Goal: Information Seeking & Learning: Learn about a topic

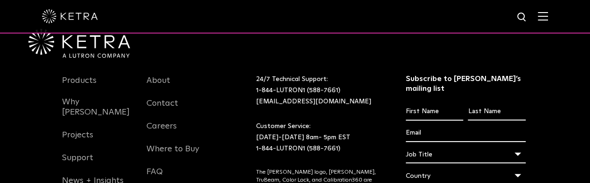
scroll to position [1168, 0]
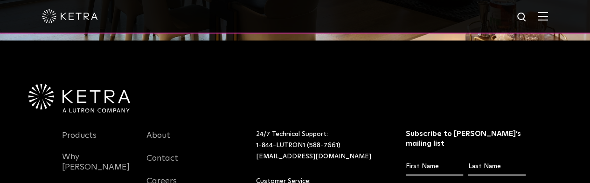
click at [447, 158] on input "First name *" at bounding box center [433, 167] width 57 height 18
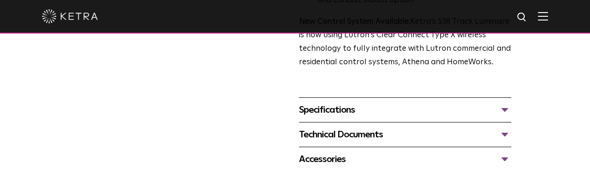
scroll to position [373, 0]
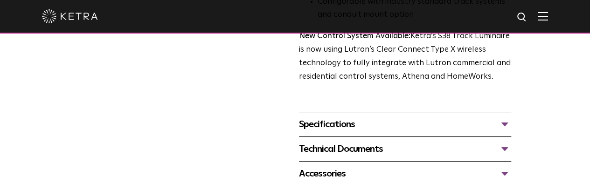
click at [345, 166] on div "Accessories" at bounding box center [405, 173] width 212 height 15
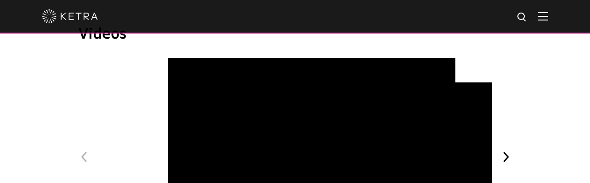
scroll to position [839, 0]
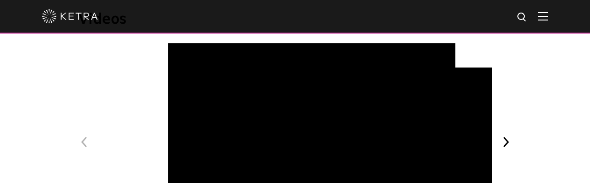
click at [512, 136] on button "Next" at bounding box center [506, 142] width 12 height 12
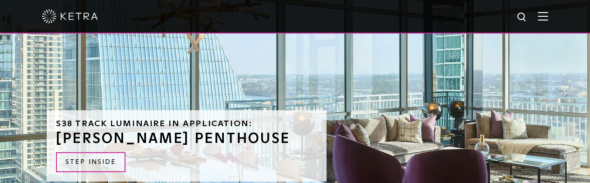
scroll to position [1119, 0]
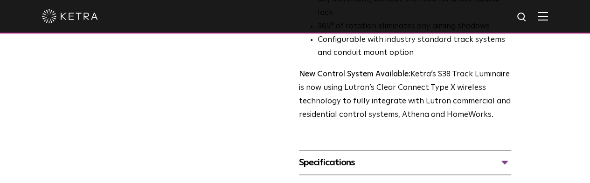
scroll to position [373, 0]
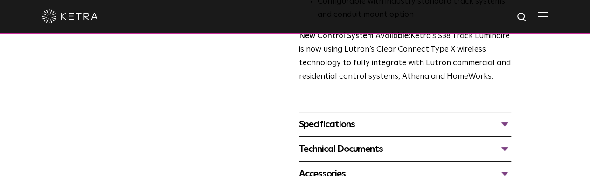
click at [375, 117] on div "Specifications" at bounding box center [405, 124] width 212 height 15
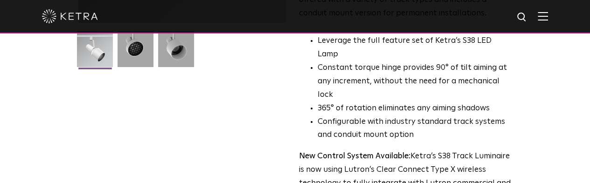
scroll to position [233, 0]
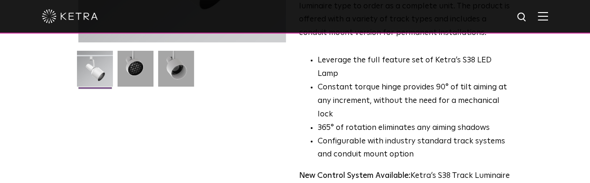
click at [548, 13] on img at bounding box center [542, 16] width 10 height 9
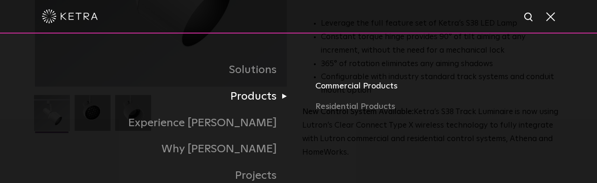
click at [371, 91] on link "Commercial Products" at bounding box center [438, 90] width 247 height 21
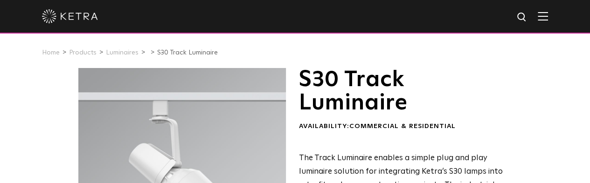
click at [548, 21] on img at bounding box center [542, 16] width 10 height 9
click at [548, 17] on img at bounding box center [542, 16] width 10 height 9
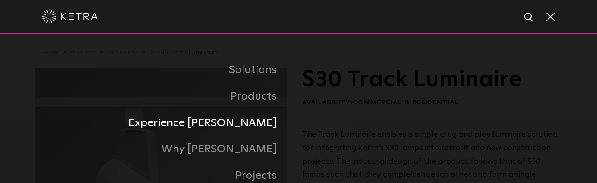
click at [247, 124] on link "Experience [PERSON_NAME]" at bounding box center [166, 123] width 263 height 27
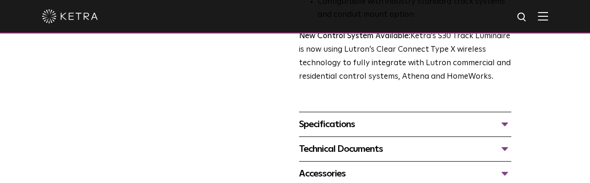
scroll to position [326, 0]
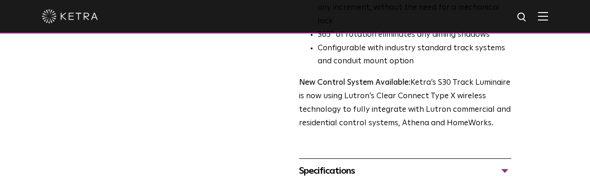
click at [392, 164] on div "Specifications" at bounding box center [405, 171] width 212 height 15
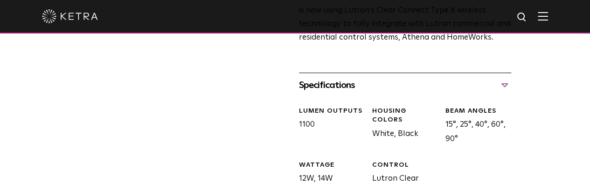
scroll to position [466, 0]
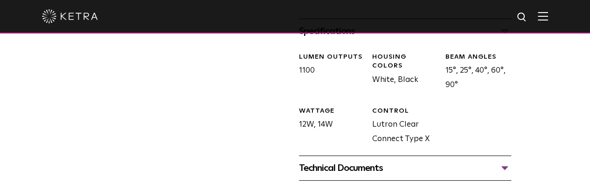
click at [350, 161] on div "Technical Documents" at bounding box center [405, 168] width 212 height 15
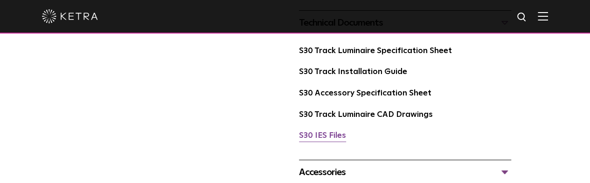
scroll to position [559, 0]
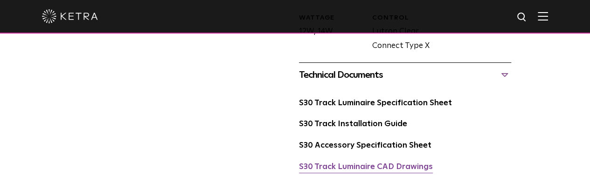
click at [370, 163] on link "S30 Track Luminaire CAD Drawings" at bounding box center [366, 167] width 134 height 8
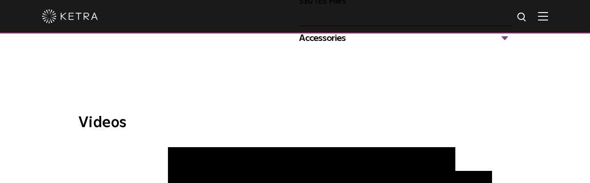
scroll to position [839, 0]
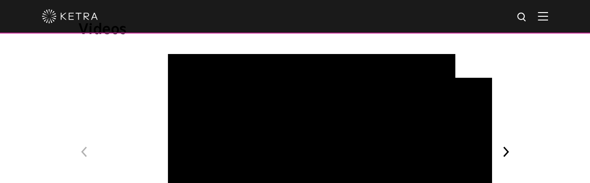
click at [512, 146] on button "Next" at bounding box center [506, 152] width 12 height 12
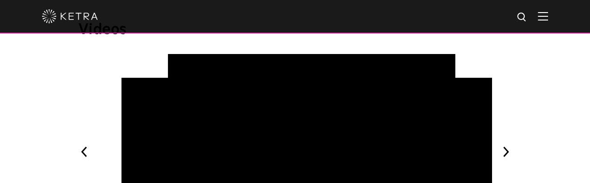
click at [78, 146] on button "Previous" at bounding box center [84, 152] width 12 height 12
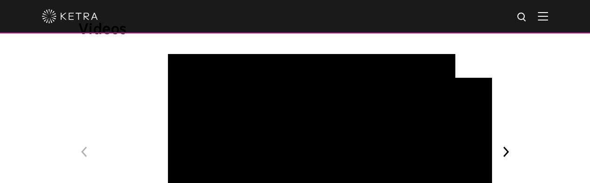
click at [78, 146] on button "Previous" at bounding box center [84, 152] width 12 height 12
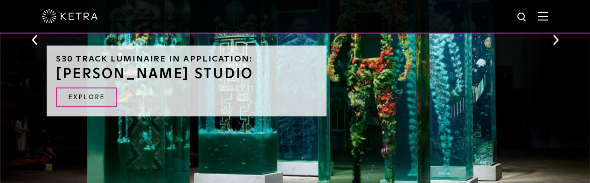
scroll to position [1165, 0]
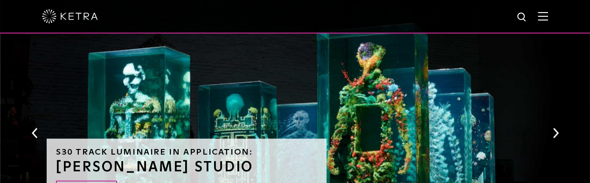
click at [552, 127] on button "Next" at bounding box center [554, 133] width 9 height 12
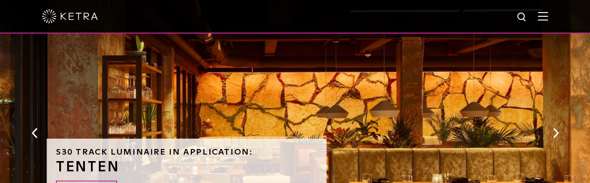
click at [32, 127] on button "Previous" at bounding box center [34, 133] width 9 height 12
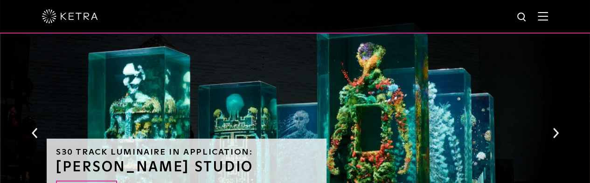
click at [32, 127] on button "Previous" at bounding box center [34, 133] width 9 height 12
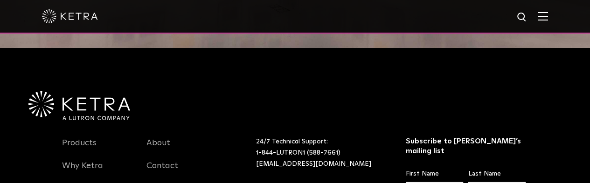
scroll to position [1445, 0]
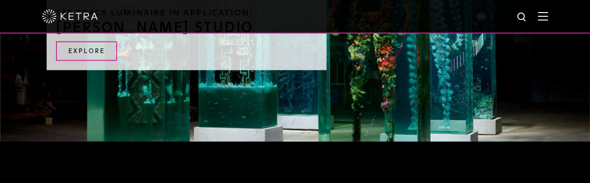
scroll to position [974, 0]
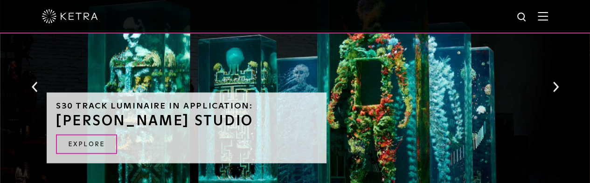
click at [526, 20] on img at bounding box center [522, 18] width 12 height 12
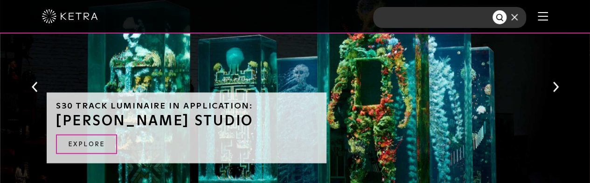
click at [523, 18] on span at bounding box center [514, 17] width 17 height 11
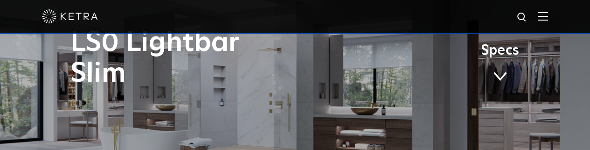
click at [501, 73] on span at bounding box center [500, 76] width 14 height 10
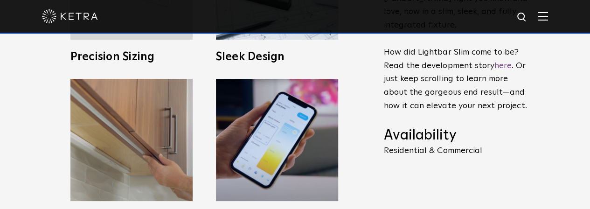
scroll to position [385, 0]
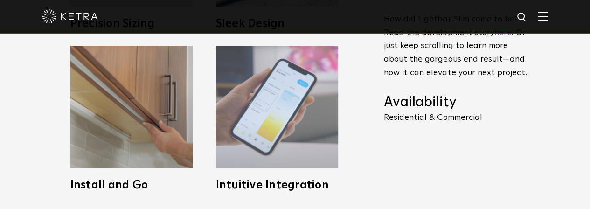
click at [285, 151] on img at bounding box center [277, 107] width 122 height 122
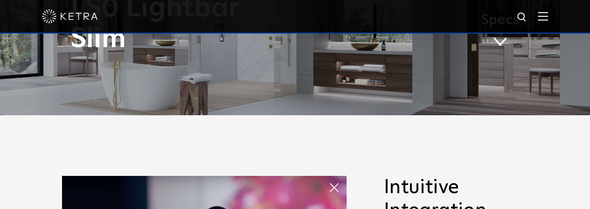
scroll to position [152, 0]
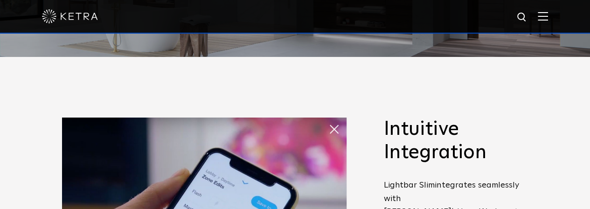
click at [336, 128] on span at bounding box center [337, 129] width 19 height 19
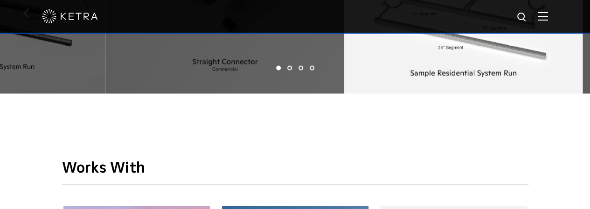
scroll to position [979, 0]
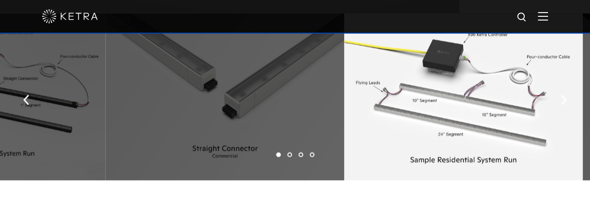
click at [289, 152] on li "2" at bounding box center [289, 154] width 5 height 5
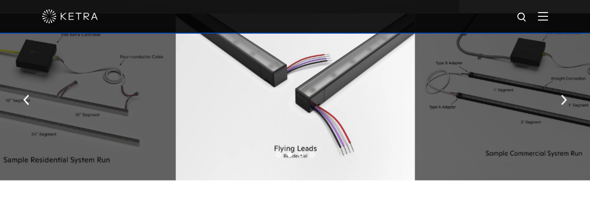
click at [300, 154] on li "3" at bounding box center [300, 154] width 5 height 5
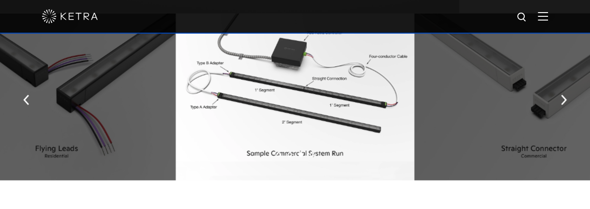
click at [311, 154] on li "4" at bounding box center [311, 154] width 5 height 5
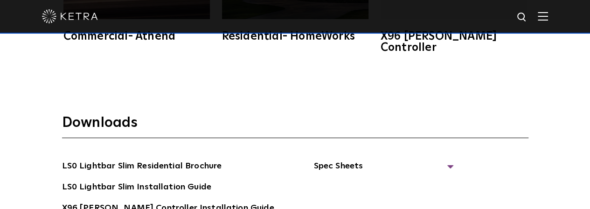
scroll to position [1258, 0]
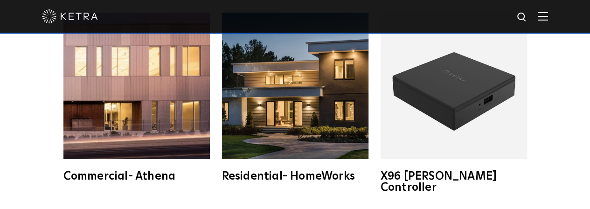
click at [406, 171] on div "X96 [PERSON_NAME] Controller" at bounding box center [453, 182] width 146 height 22
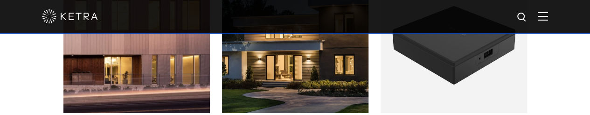
scroll to position [1182, 0]
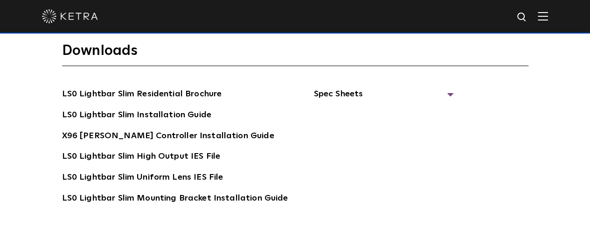
scroll to position [1491, 0]
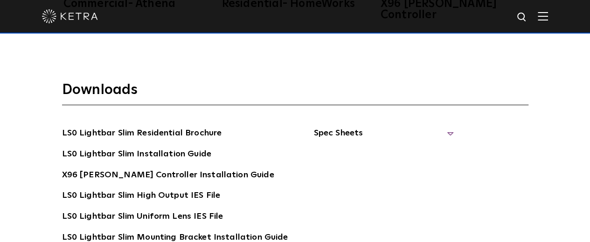
click at [443, 114] on span "Spec Sheets" at bounding box center [383, 137] width 140 height 21
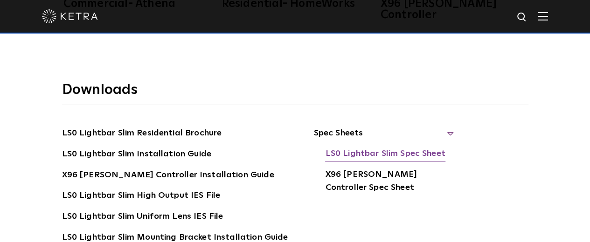
click at [377, 114] on link "LS0 Lightbar Slim Spec Sheet" at bounding box center [385, 154] width 120 height 15
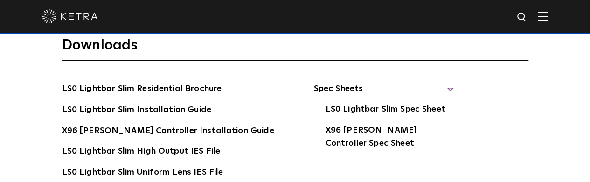
scroll to position [1429, 0]
